Goal: Task Accomplishment & Management: Manage account settings

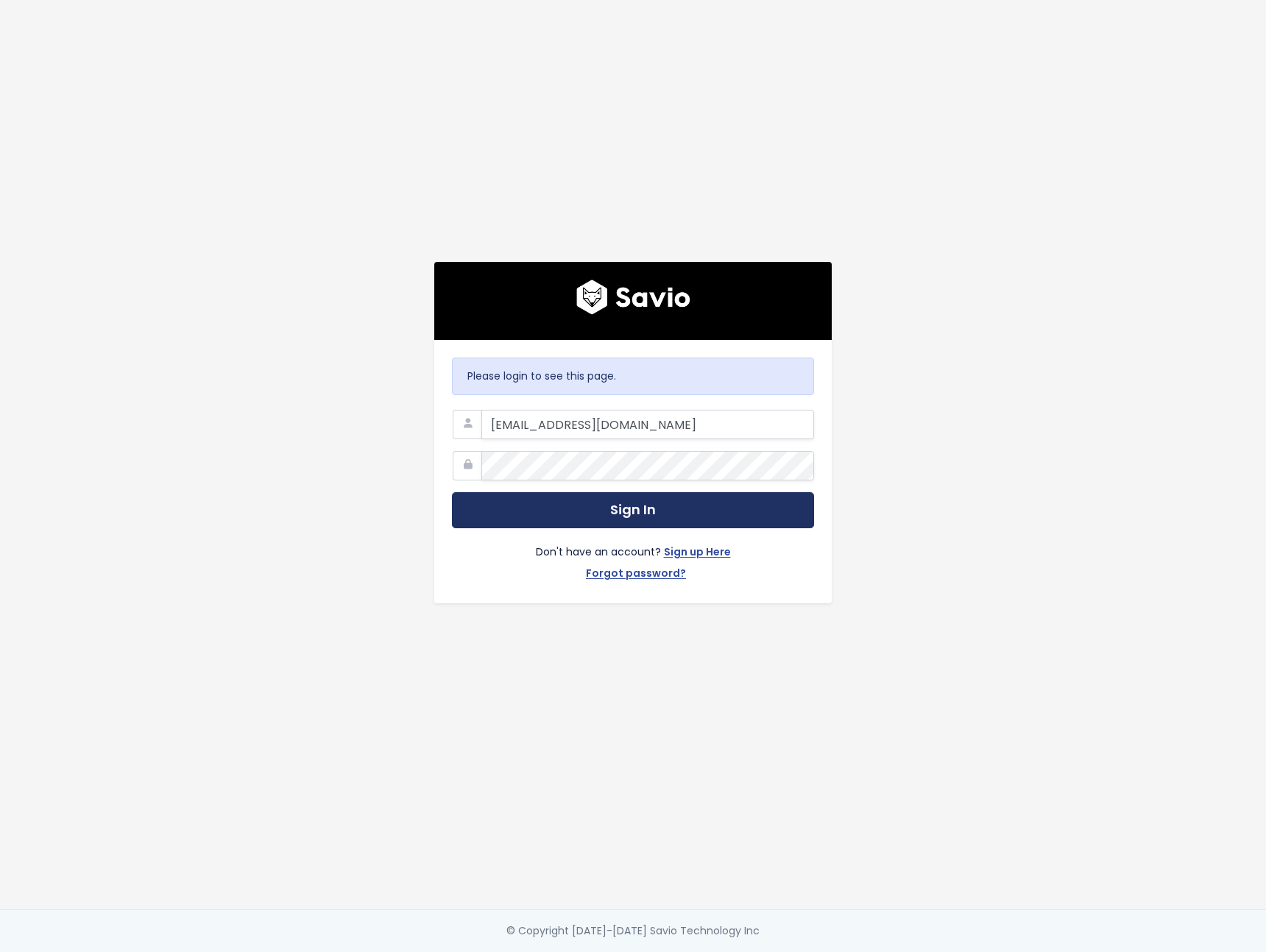
click at [658, 494] on button "Sign In" at bounding box center [633, 510] width 362 height 36
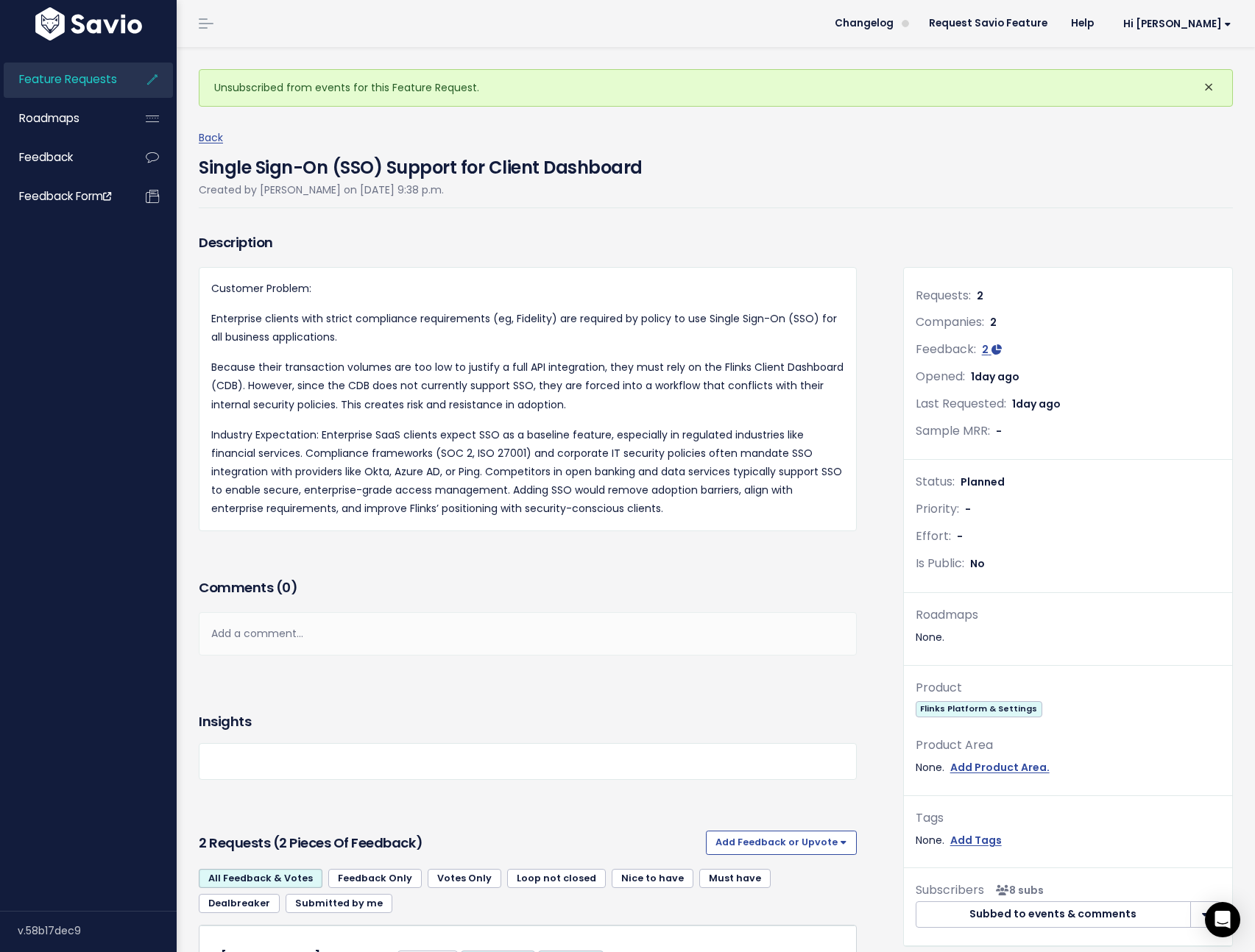
drag, startPoint x: 1167, startPoint y: 130, endPoint x: 1202, endPoint y: 93, distance: 50.9
click at [1172, 125] on div "Back Single Sign-On (SSO) Support for Client Dashboard Created by Bianca Chambe…" at bounding box center [722, 168] width 1046 height 123
click at [1212, 36] on li "Hi Eddie My Settings Logout" at bounding box center [1174, 23] width 138 height 41
click at [1209, 29] on span "Hi [PERSON_NAME]" at bounding box center [1178, 24] width 108 height 11
click at [1148, 68] on link "My Settings" at bounding box center [1184, 67] width 106 height 28
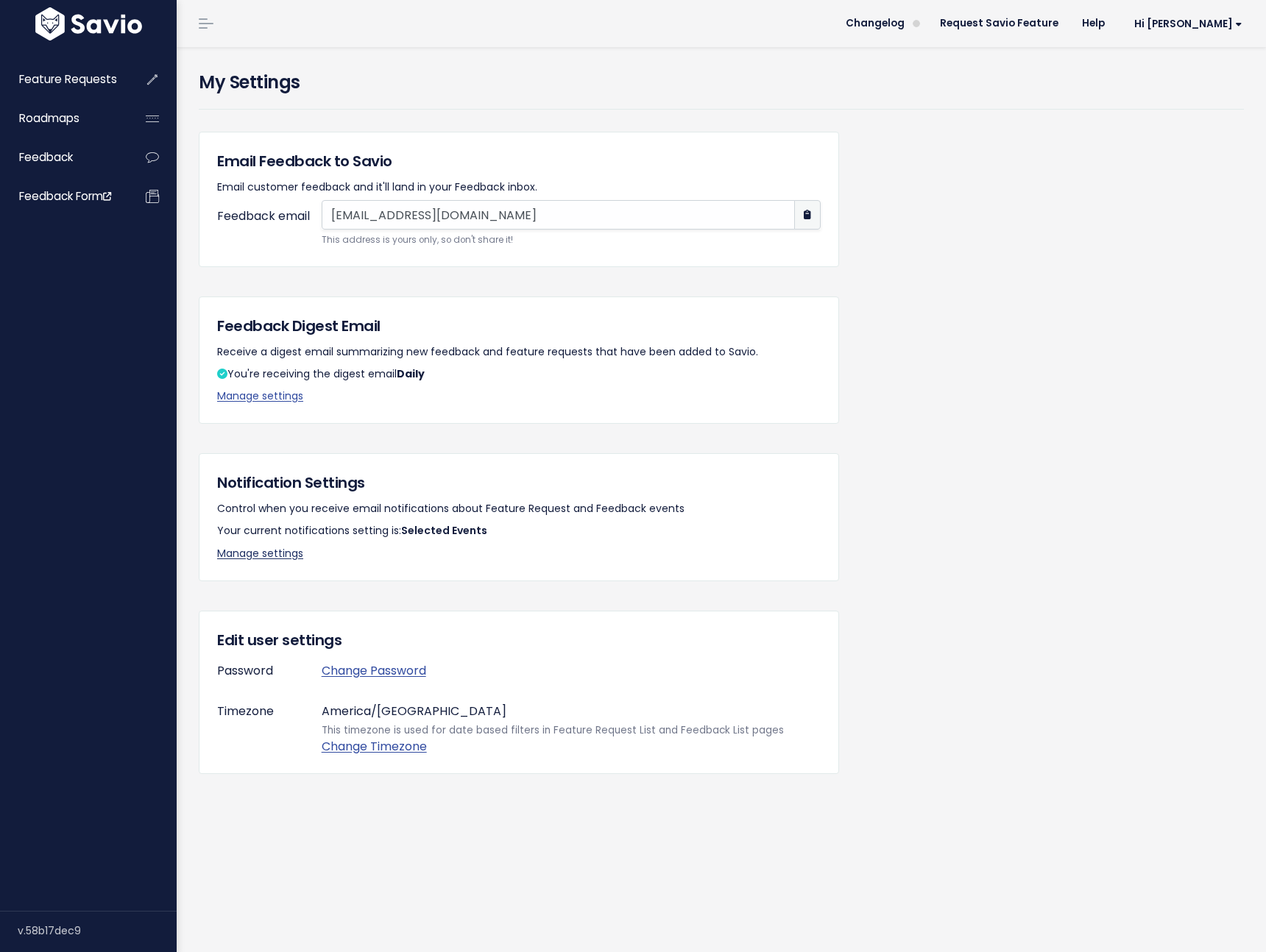
click at [277, 555] on link "Manage settings" at bounding box center [260, 553] width 86 height 15
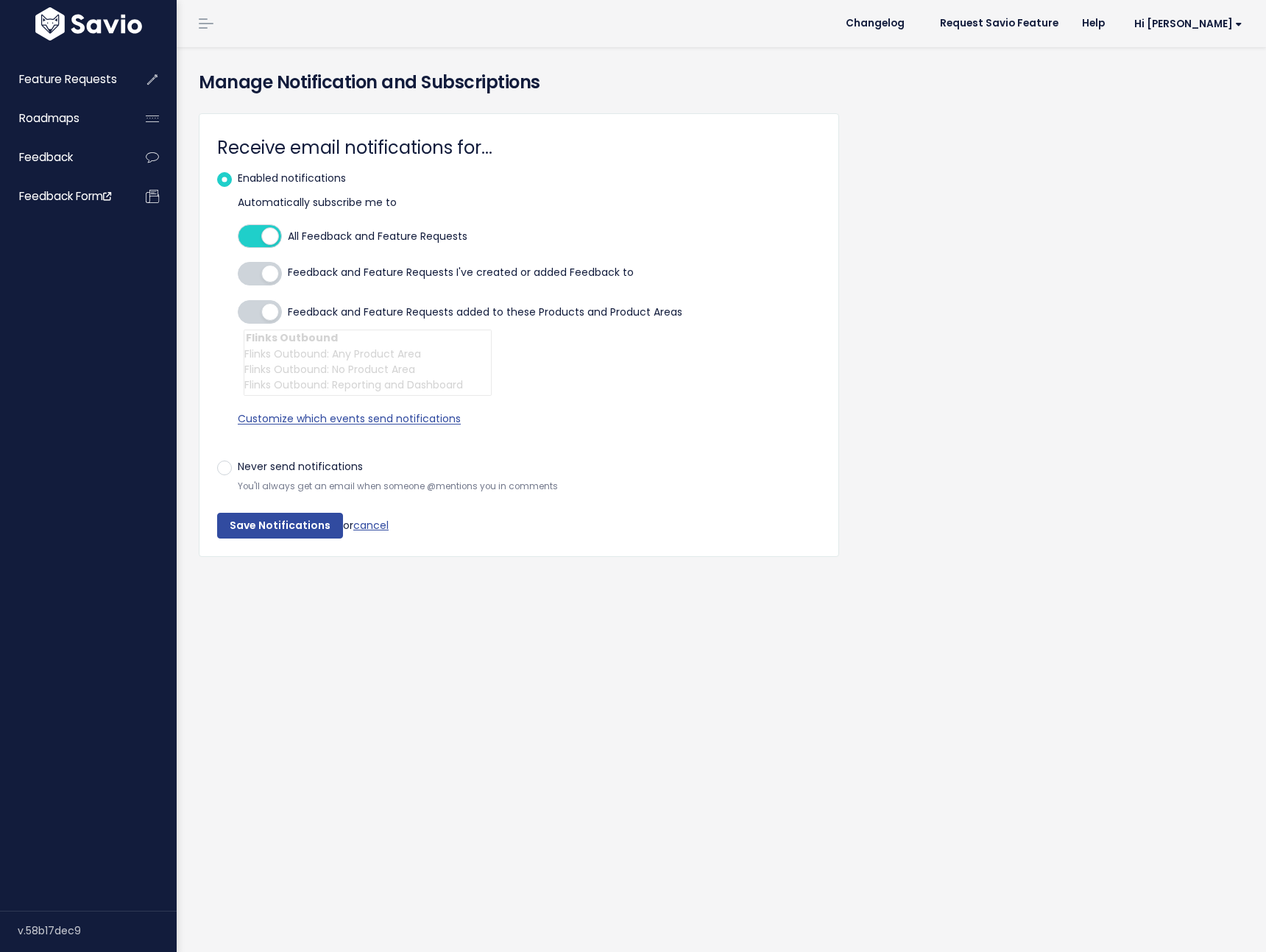
select select
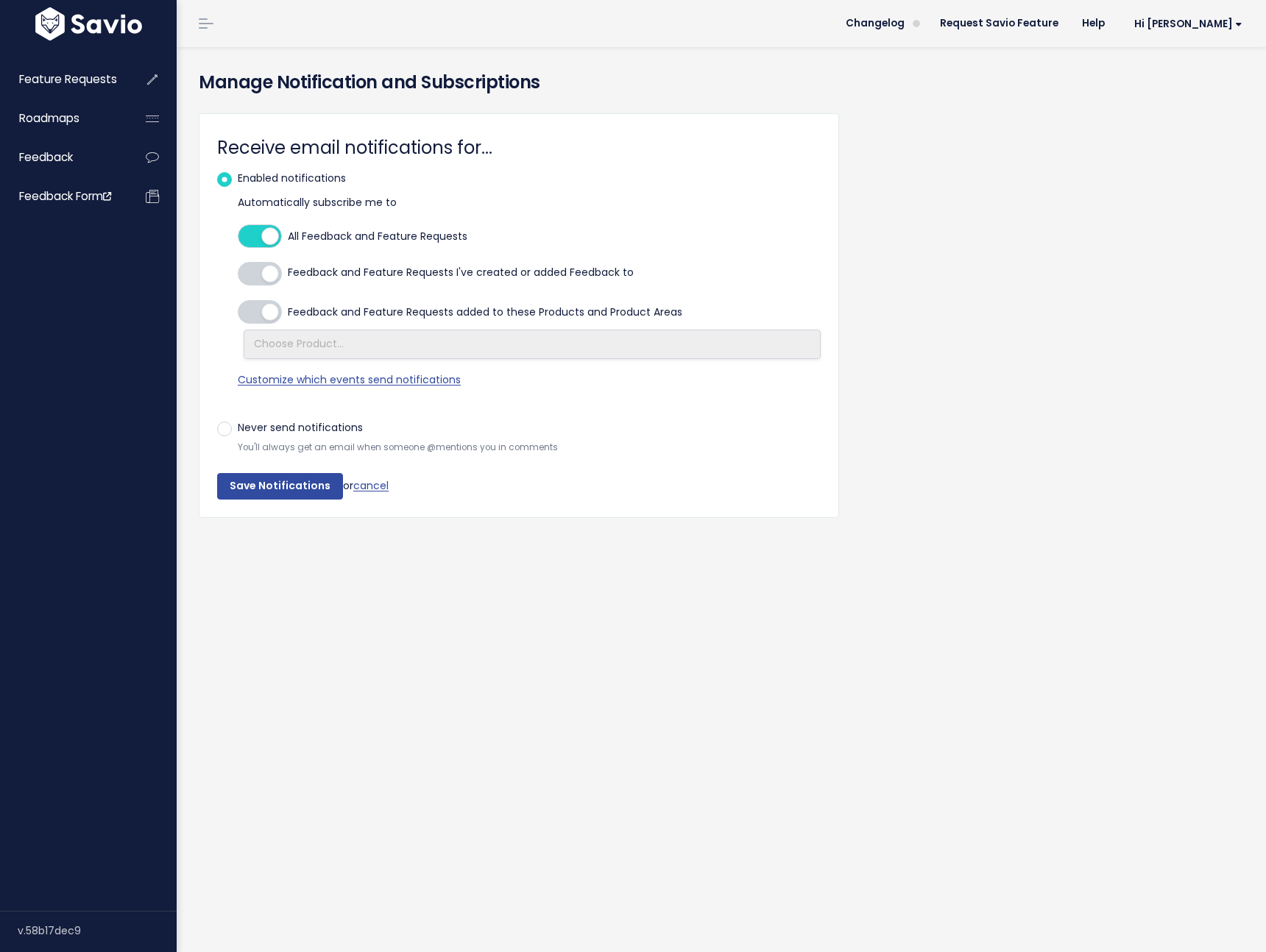
click at [280, 231] on div at bounding box center [260, 236] width 44 height 24
click at [238, 236] on input "All Feedback and Feature Requests" at bounding box center [238, 236] width 0 height 0
click at [286, 488] on input "Save Notifications" at bounding box center [280, 486] width 126 height 27
